Goal: Task Accomplishment & Management: Manage account settings

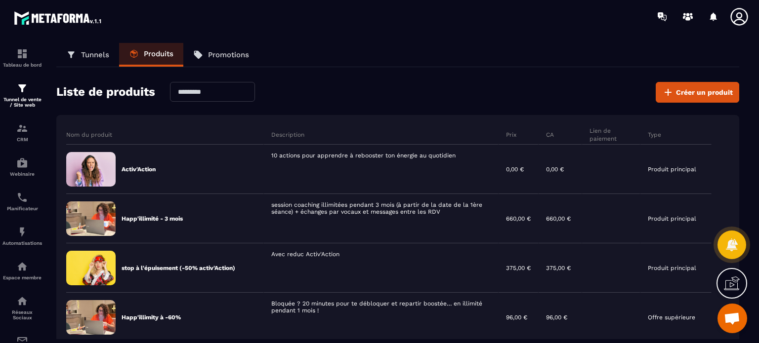
scroll to position [148, 0]
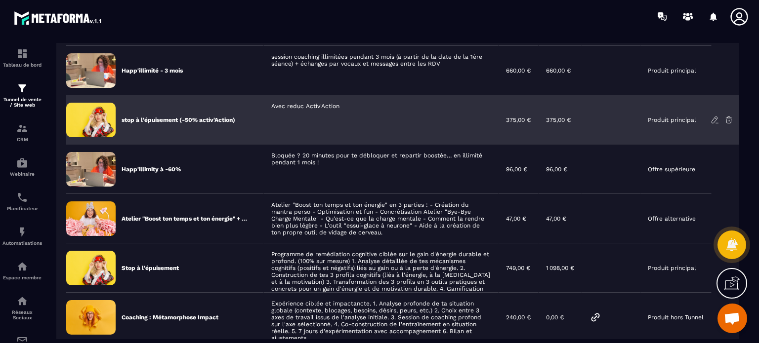
click at [202, 120] on p "stop à l'épuisement (-50% activ'Action)" at bounding box center [178, 120] width 114 height 8
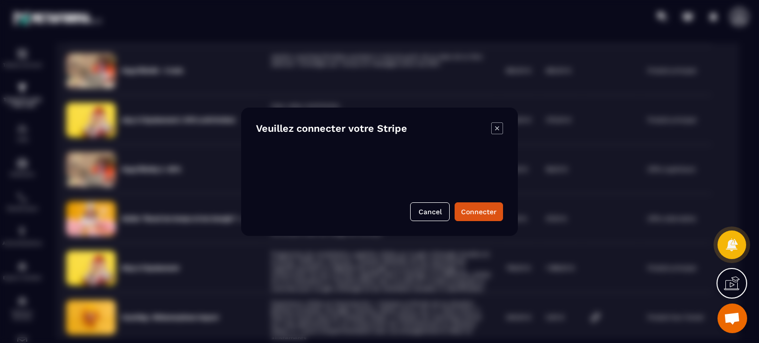
click at [494, 127] on icon "Modal window" at bounding box center [497, 128] width 12 height 12
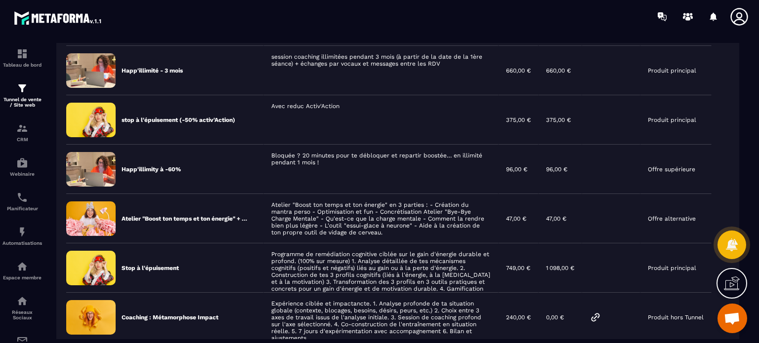
click at [746, 184] on div "Tunnels Produits Promotions Liste de produits Créer un produit Nom du produit D…" at bounding box center [397, 191] width 702 height 296
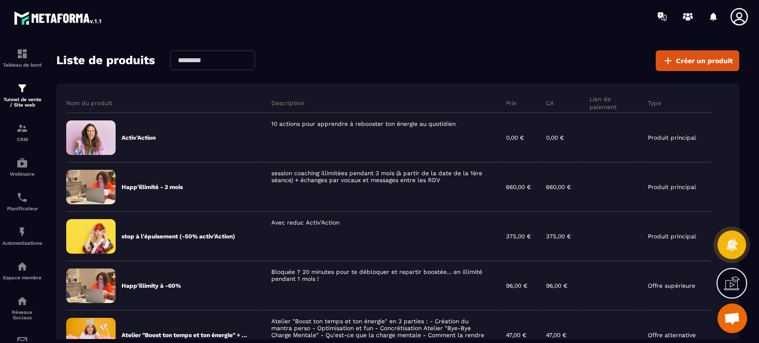
scroll to position [0, 0]
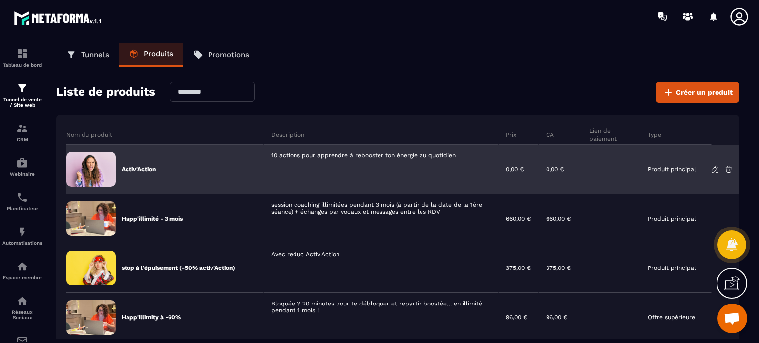
click at [149, 165] on p "Activ'Action" at bounding box center [138, 169] width 34 height 8
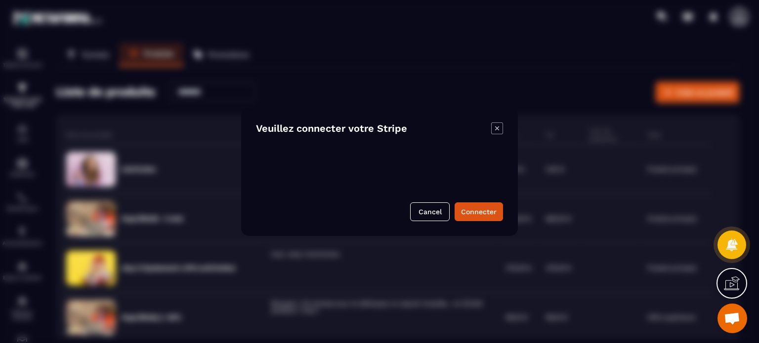
click at [493, 122] on div "Veuillez connecter votre Stripe Cancel Connecter" at bounding box center [379, 172] width 277 height 128
click at [495, 131] on icon "Modal window" at bounding box center [497, 128] width 12 height 12
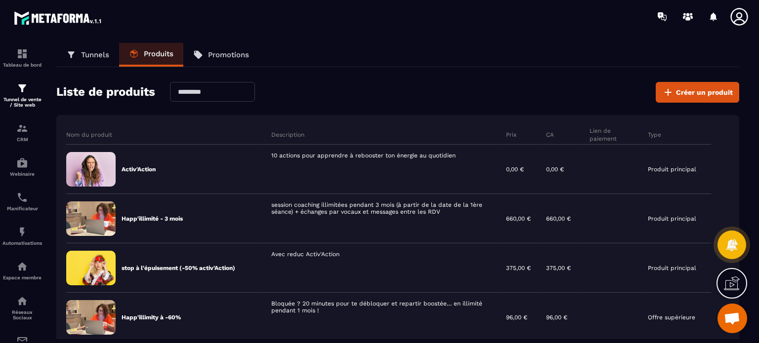
click at [739, 11] on icon at bounding box center [739, 17] width 20 height 20
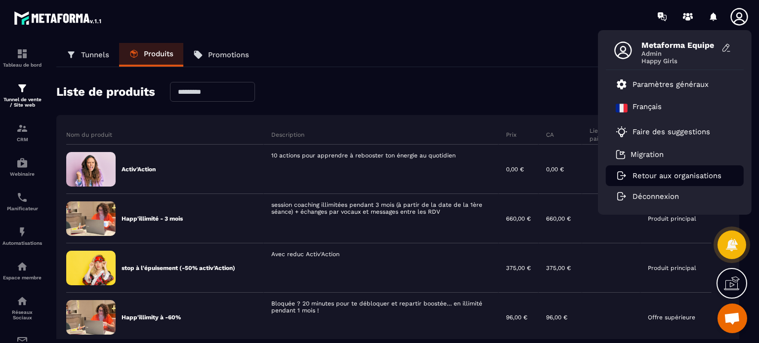
click at [672, 173] on p "Retour aux organisations" at bounding box center [676, 175] width 89 height 9
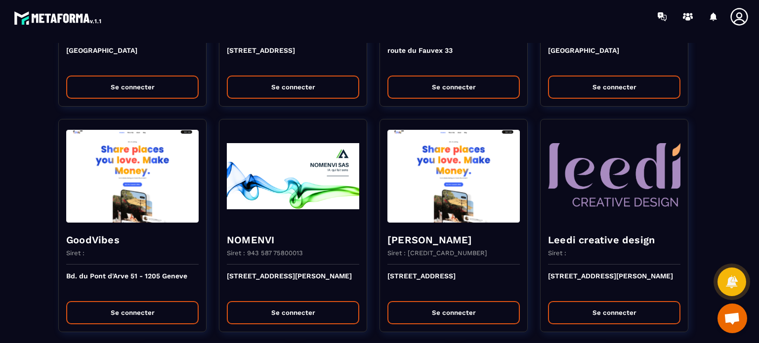
scroll to position [2155, 0]
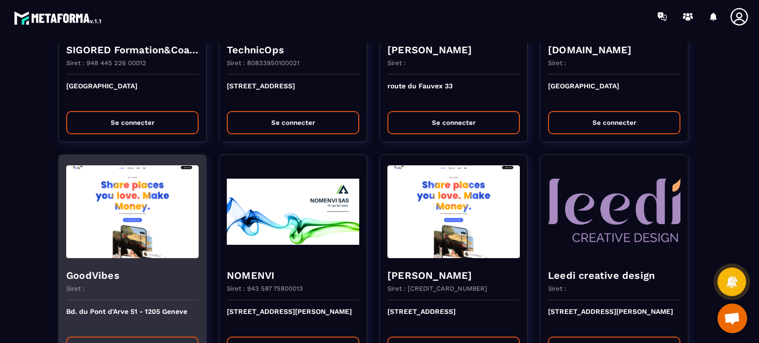
click at [130, 339] on button "Se connecter" at bounding box center [132, 348] width 132 height 23
